Goal: Information Seeking & Learning: Find contact information

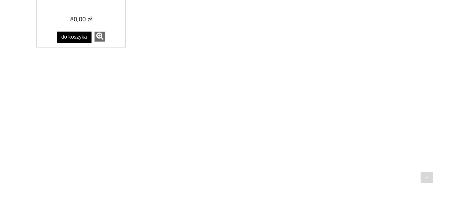
scroll to position [985, 0]
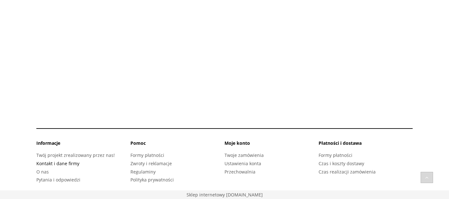
click at [54, 163] on link "Kontakt i dane firmy" at bounding box center [57, 164] width 43 height 6
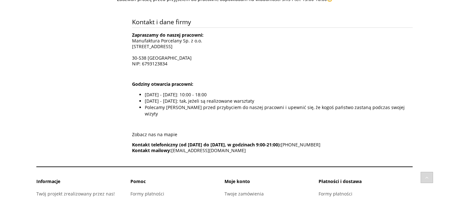
scroll to position [125, 0]
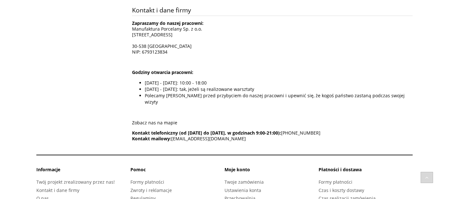
drag, startPoint x: 252, startPoint y: 133, endPoint x: 172, endPoint y: 133, distance: 79.8
click at [172, 133] on p "Kontakt telefoniczny (od [DATE] do [DATE], w godzinach 9:00-21:00): [PHONE_NUMB…" at bounding box center [272, 135] width 281 height 11
copy span "[EMAIL_ADDRESS][DOMAIN_NAME]"
